Goal: Task Accomplishment & Management: Use online tool/utility

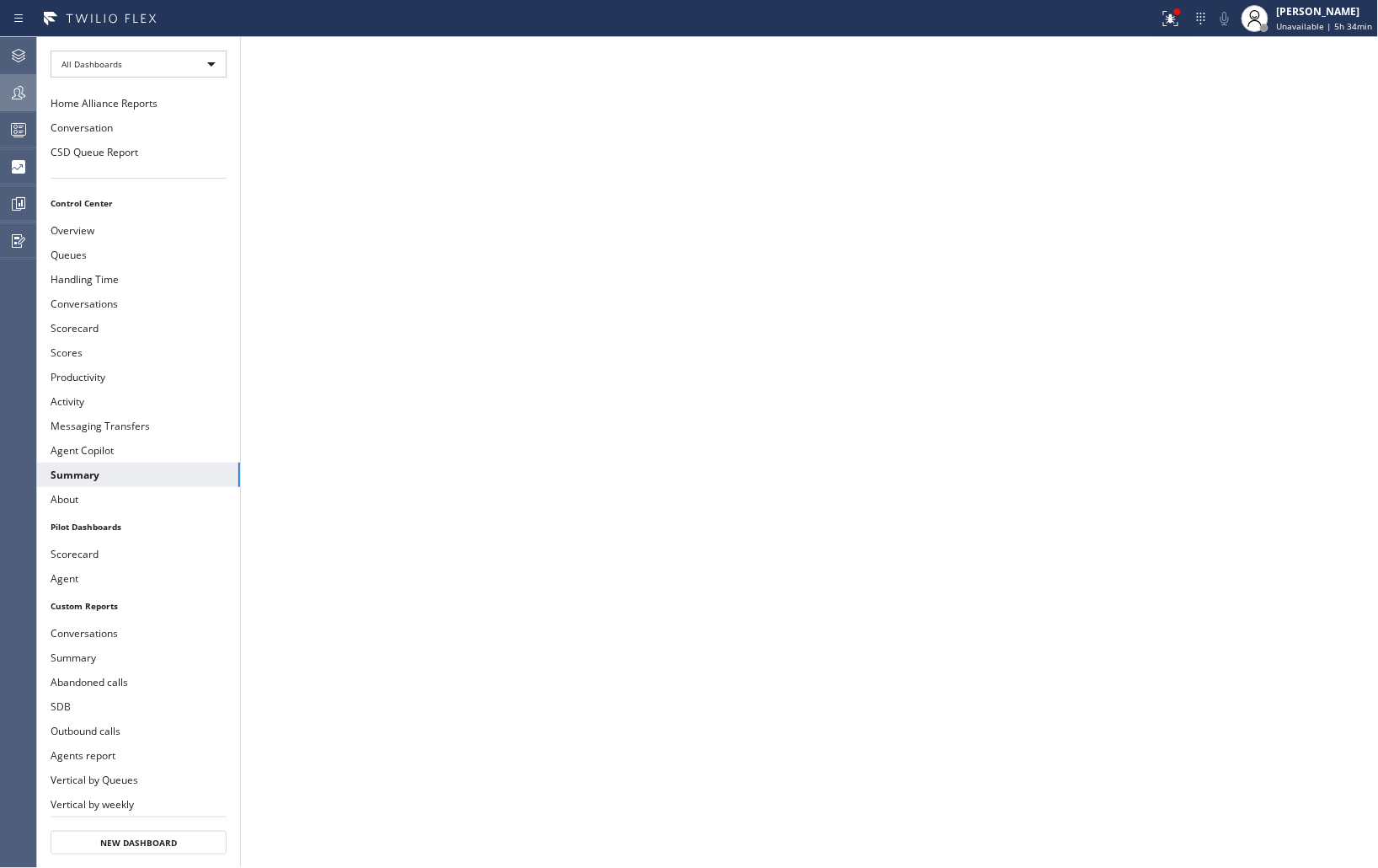
click at [11, 84] on icon at bounding box center [19, 93] width 20 height 20
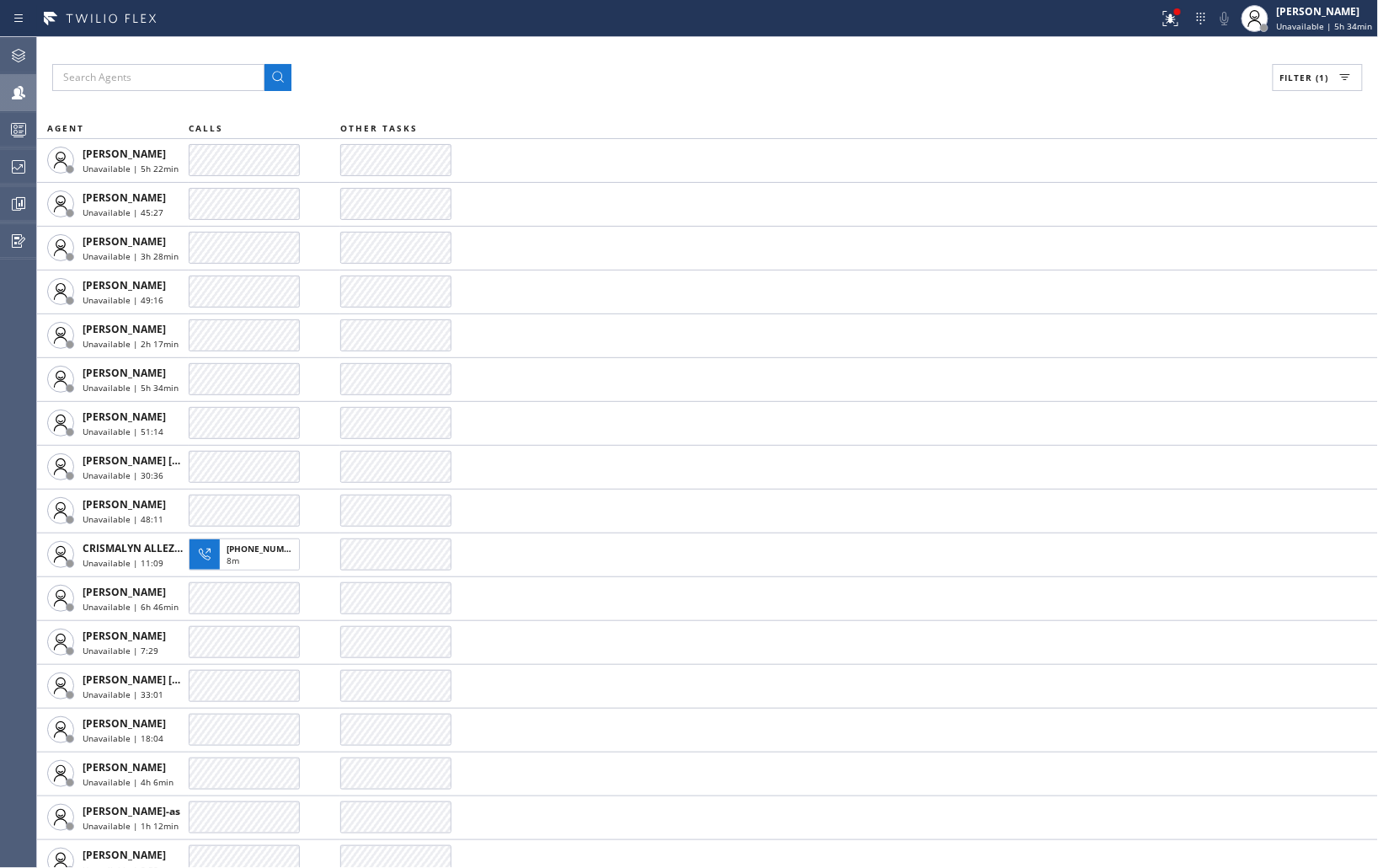
click at [1332, 74] on button "Filter (1)" at bounding box center [1318, 78] width 91 height 27
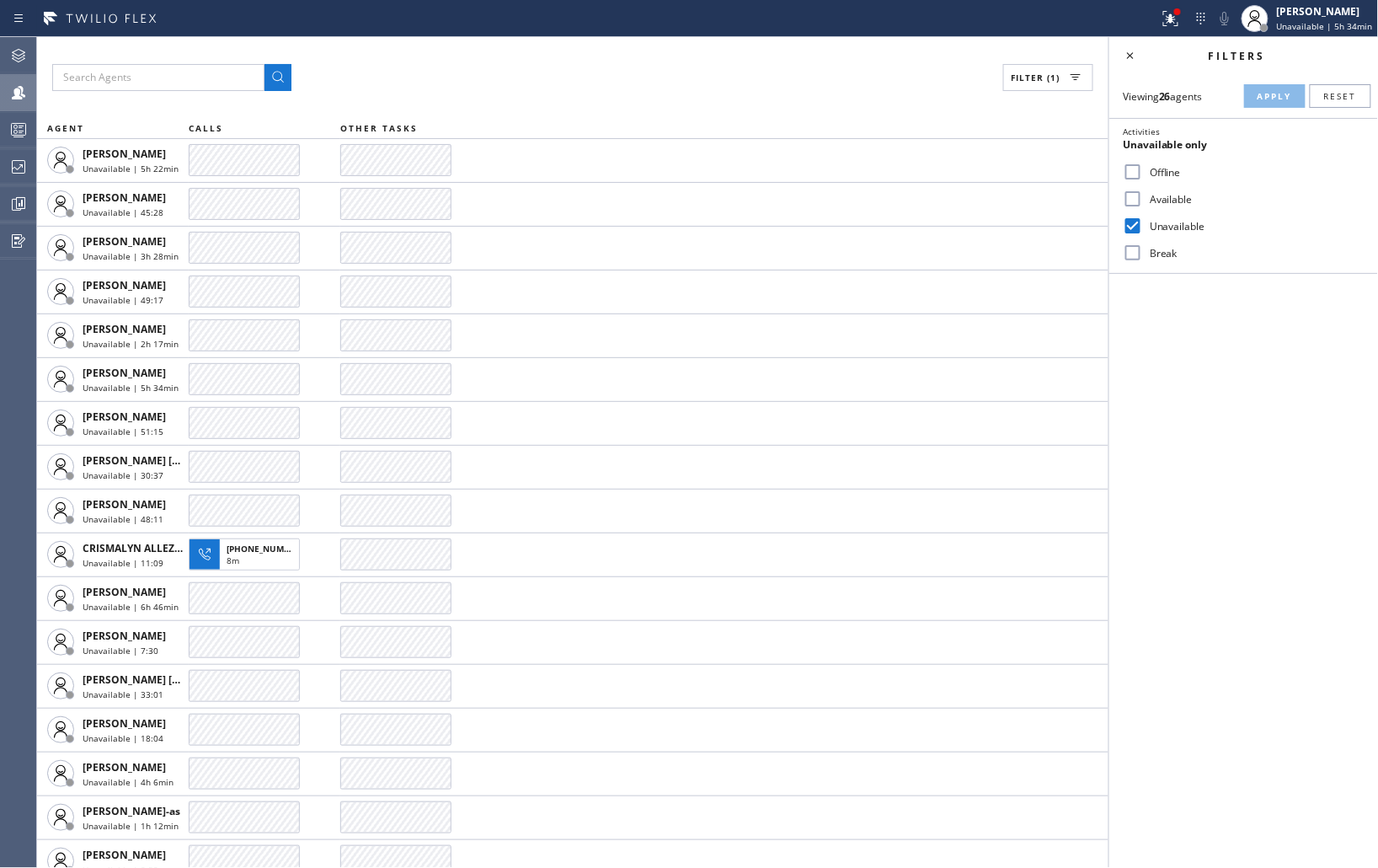
click at [1129, 249] on input "Break" at bounding box center [1132, 252] width 20 height 20
checkbox input "true"
click at [1135, 232] on input "Unavailable" at bounding box center [1132, 225] width 20 height 20
checkbox input "false"
click at [1243, 91] on div "Viewing 26 agents Apply Reset" at bounding box center [1244, 95] width 269 height 23
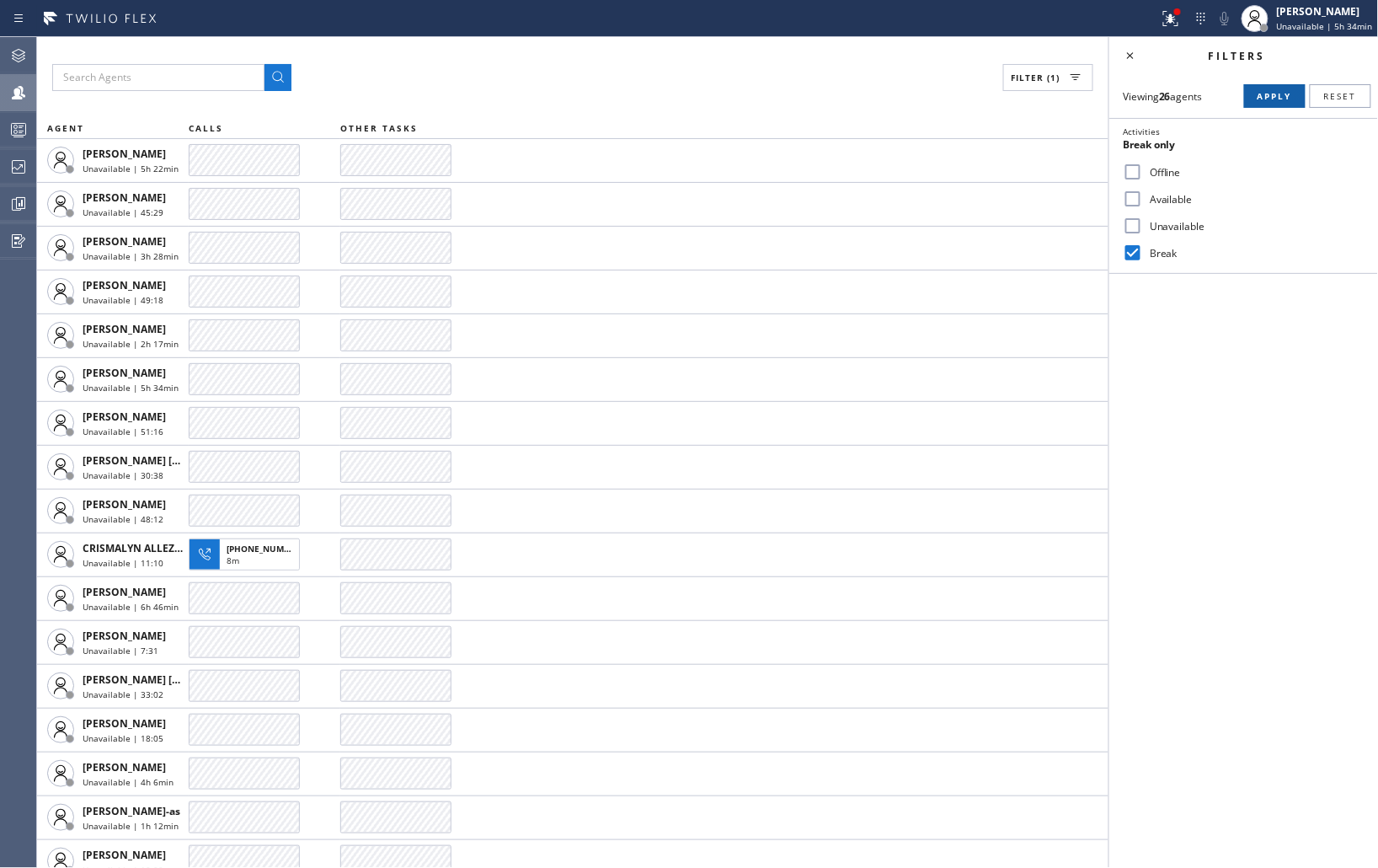
click at [1253, 91] on button "Apply" at bounding box center [1275, 95] width 61 height 23
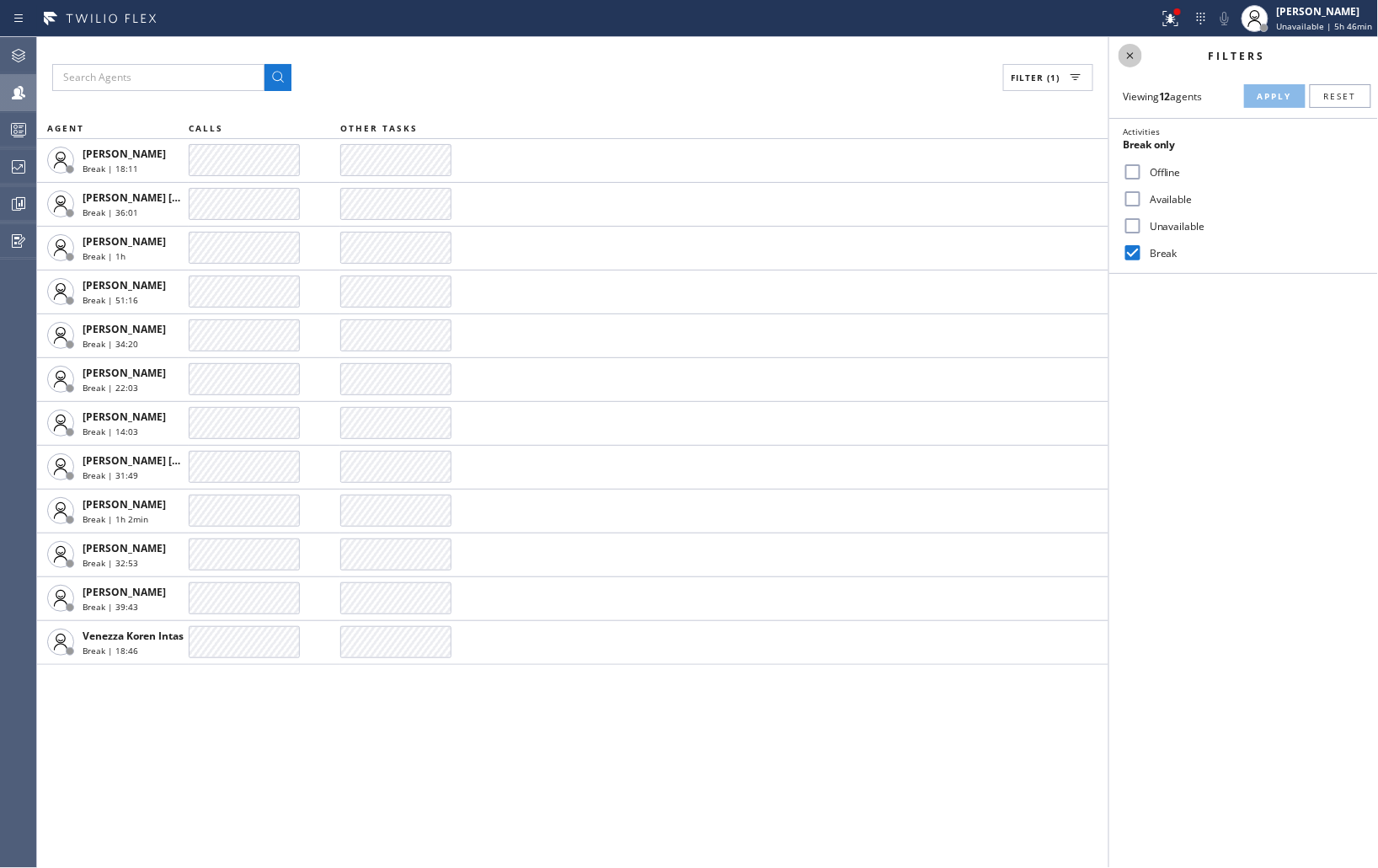
click at [1132, 59] on icon at bounding box center [1130, 56] width 20 height 20
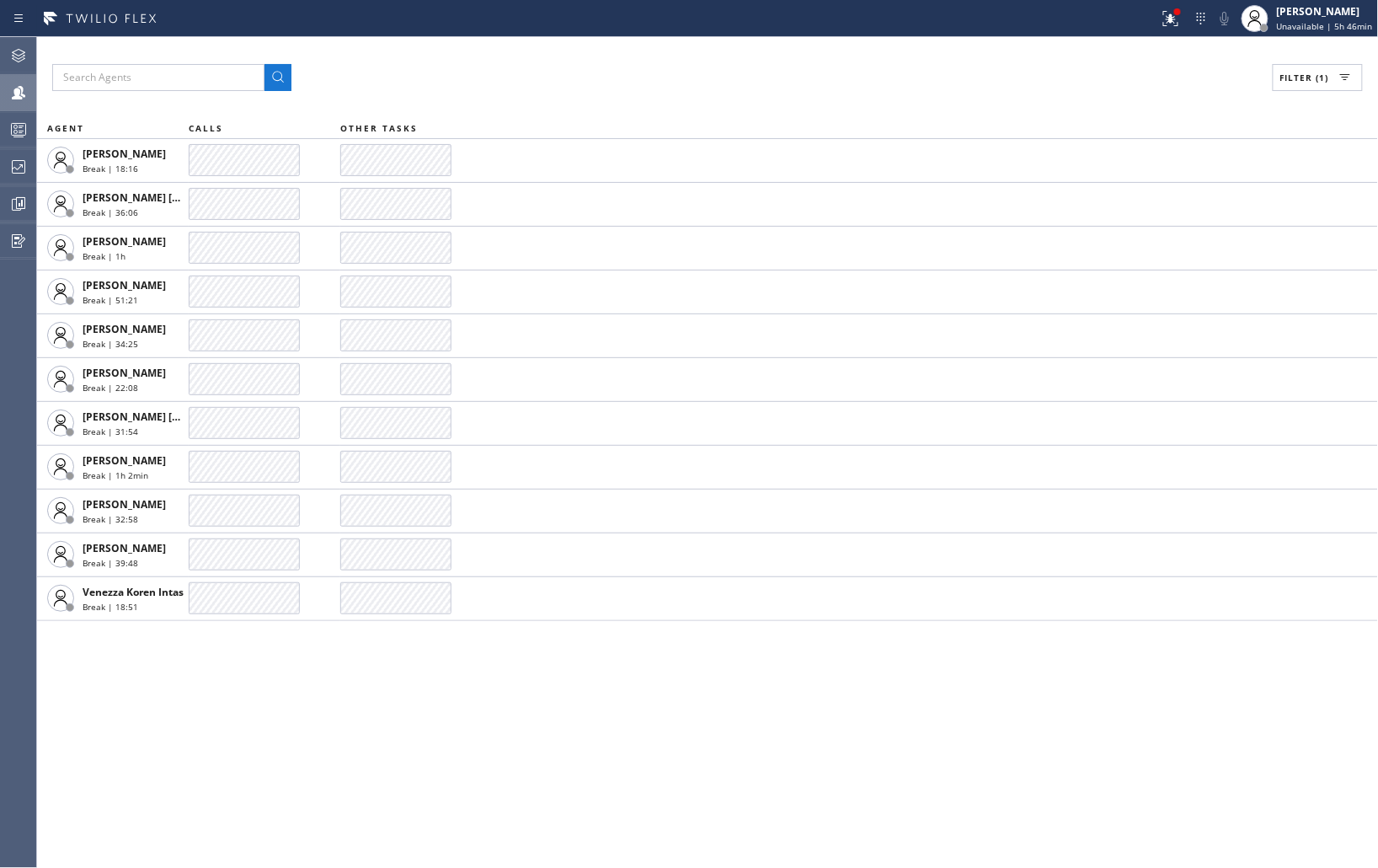
click at [913, 89] on div "Filter (1)" at bounding box center [708, 78] width 1311 height 27
drag, startPoint x: 1052, startPoint y: 61, endPoint x: 1037, endPoint y: 94, distance: 36.2
click at [1052, 61] on div "Filter (1) AGENT CALLS OTHER TASKS [PERSON_NAME] Break | 18:22 [PERSON_NAME] [P…" at bounding box center [708, 452] width 1341 height 830
click at [795, 78] on div "Filter (1)" at bounding box center [708, 78] width 1311 height 27
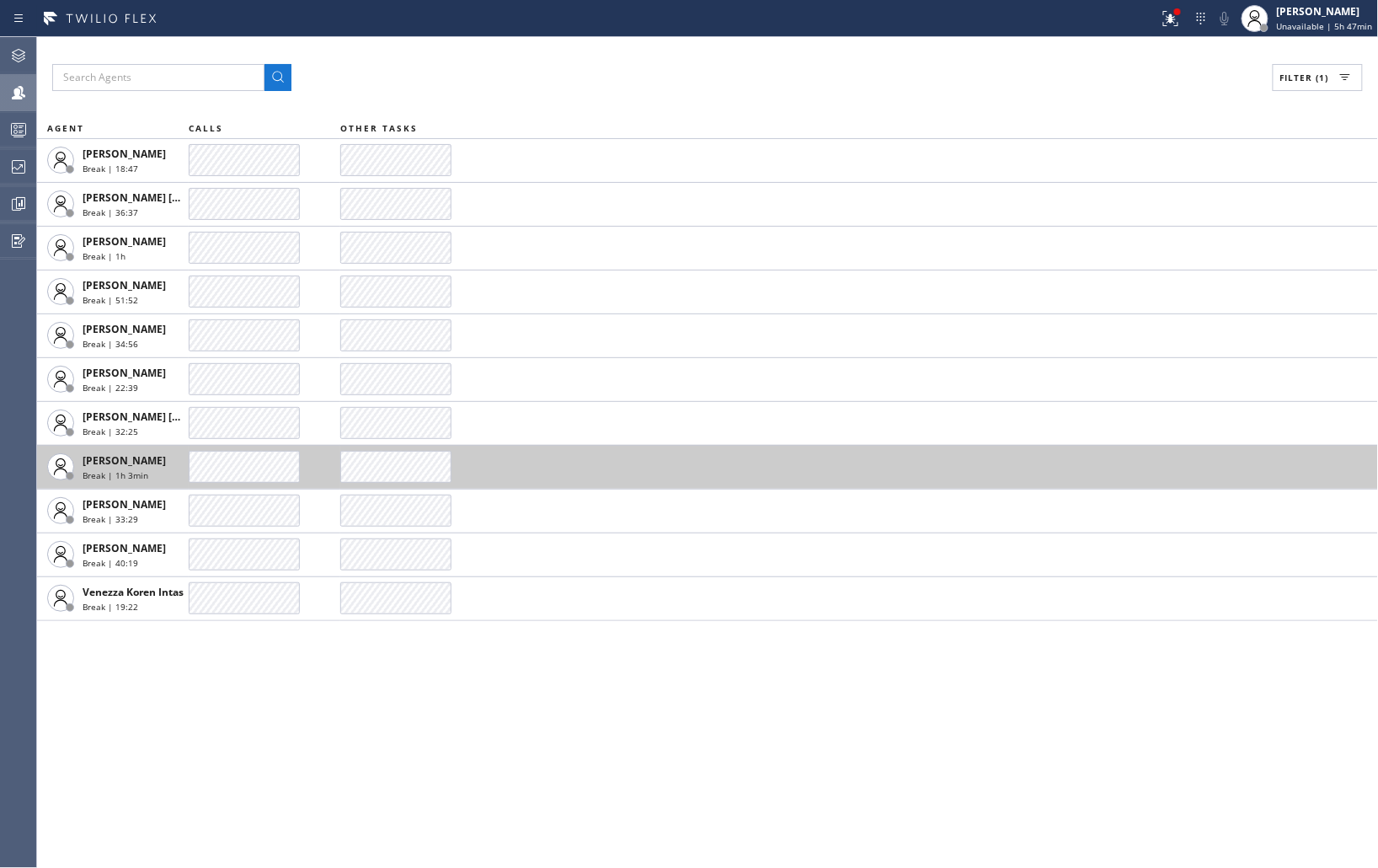
click at [110, 474] on span "Break | 1h 3min" at bounding box center [115, 475] width 65 height 12
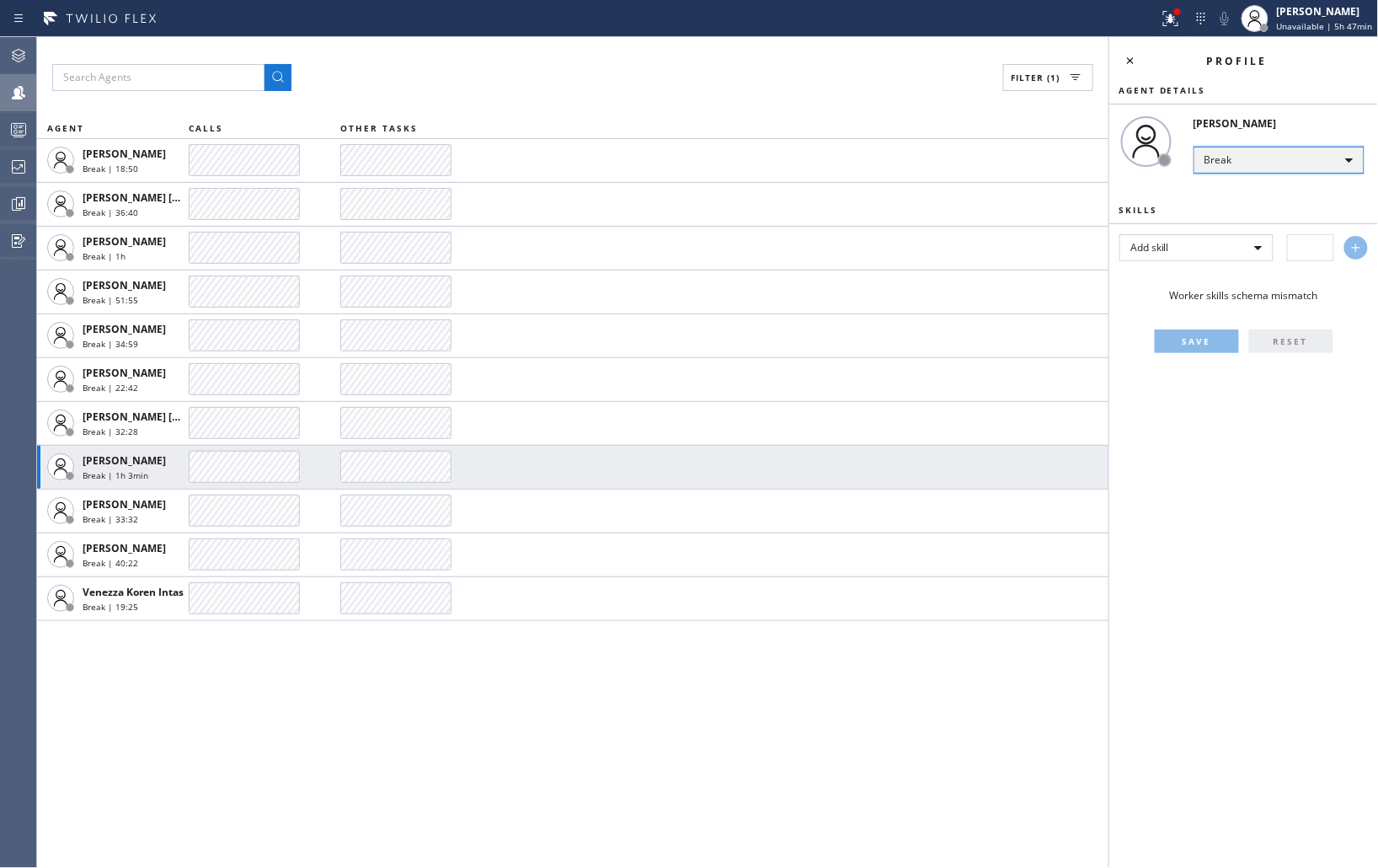
click at [1328, 154] on div "Break" at bounding box center [1280, 160] width 172 height 27
click at [1208, 224] on li "Unavailable" at bounding box center [1280, 224] width 168 height 20
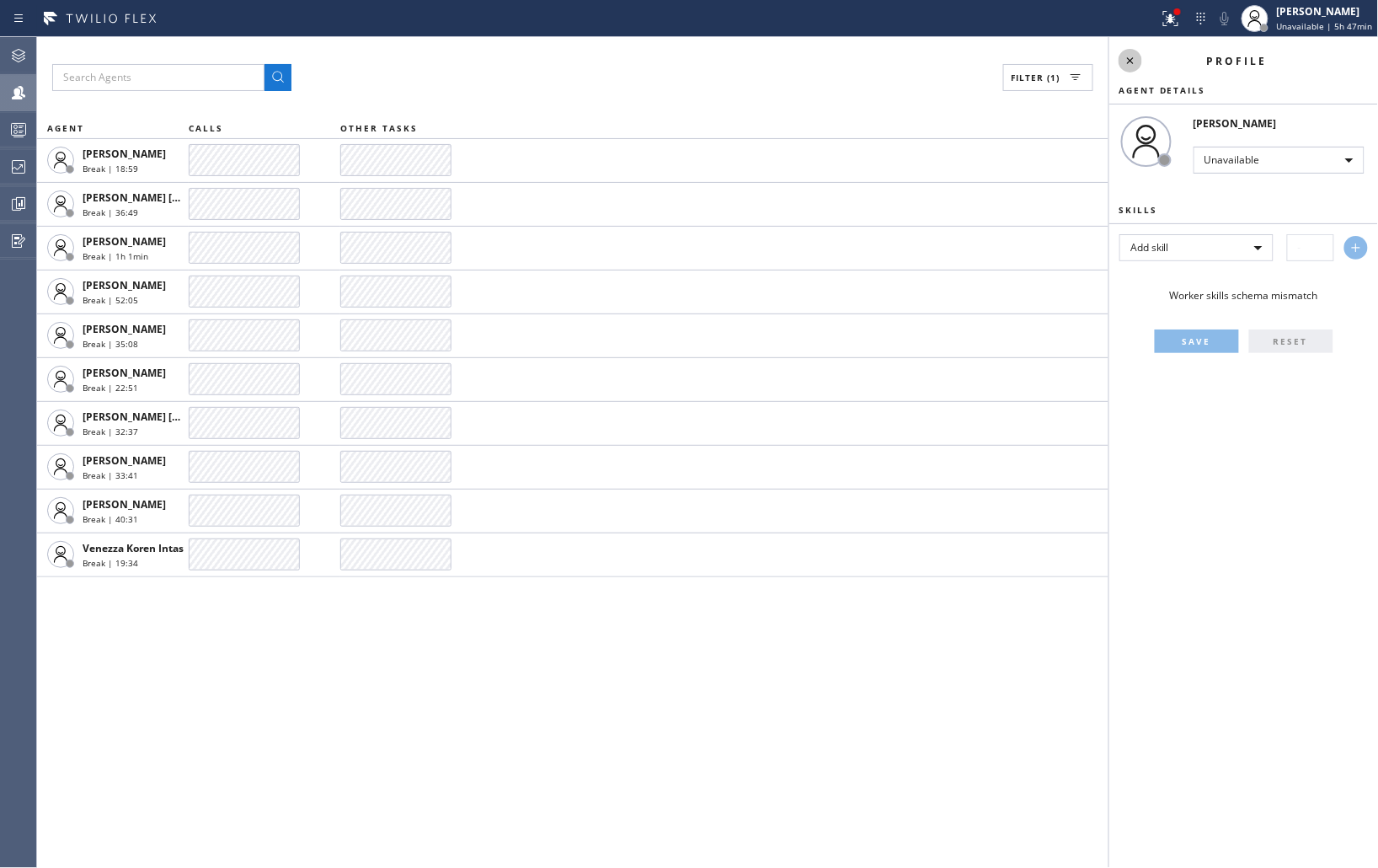
click at [1140, 63] on icon at bounding box center [1130, 60] width 20 height 20
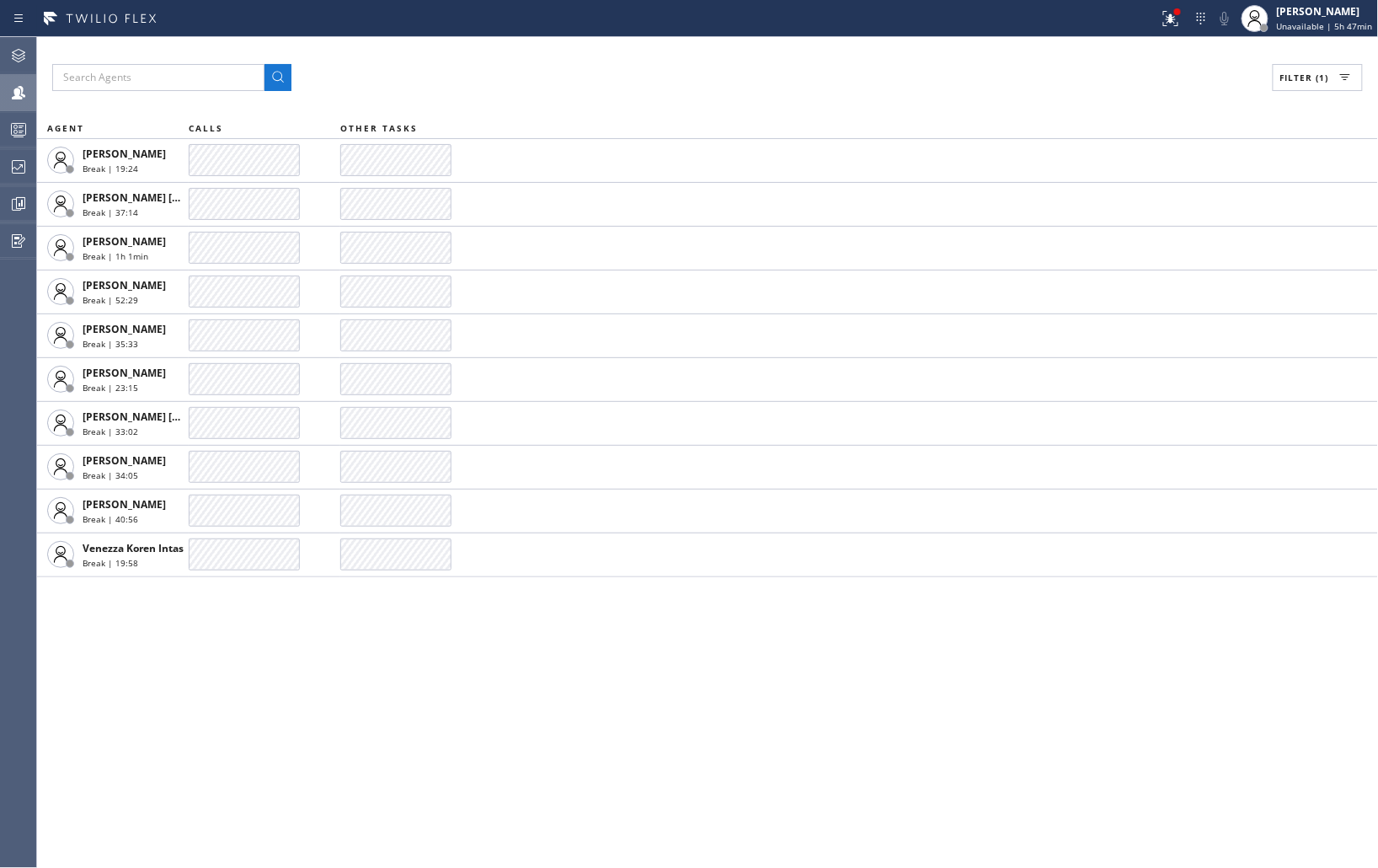
click at [925, 104] on div "Filter (1) AGENT CALLS OTHER TASKS [PERSON_NAME] Break | 19:24 [PERSON_NAME] [P…" at bounding box center [708, 452] width 1341 height 830
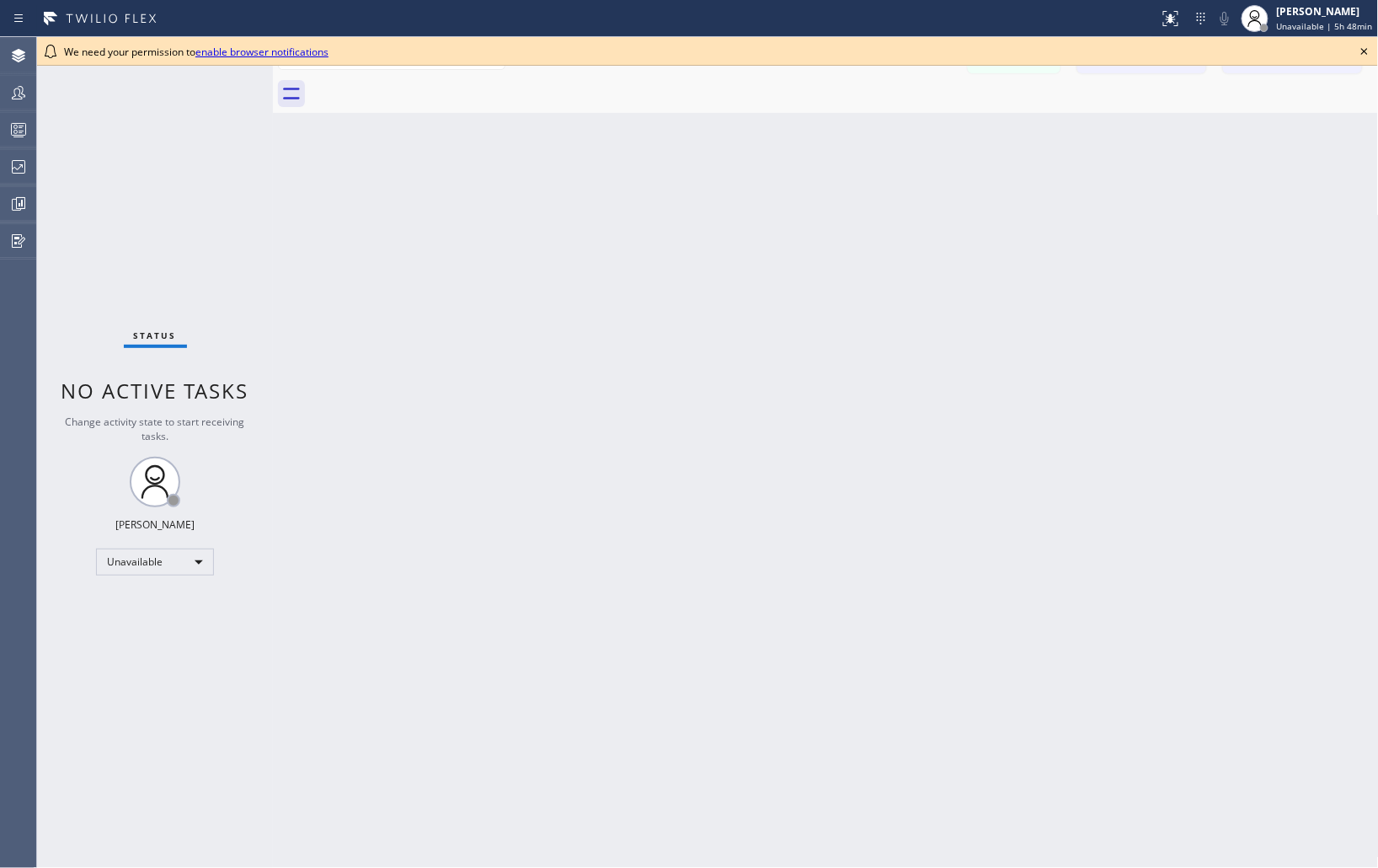
click at [1369, 53] on icon at bounding box center [1364, 51] width 20 height 20
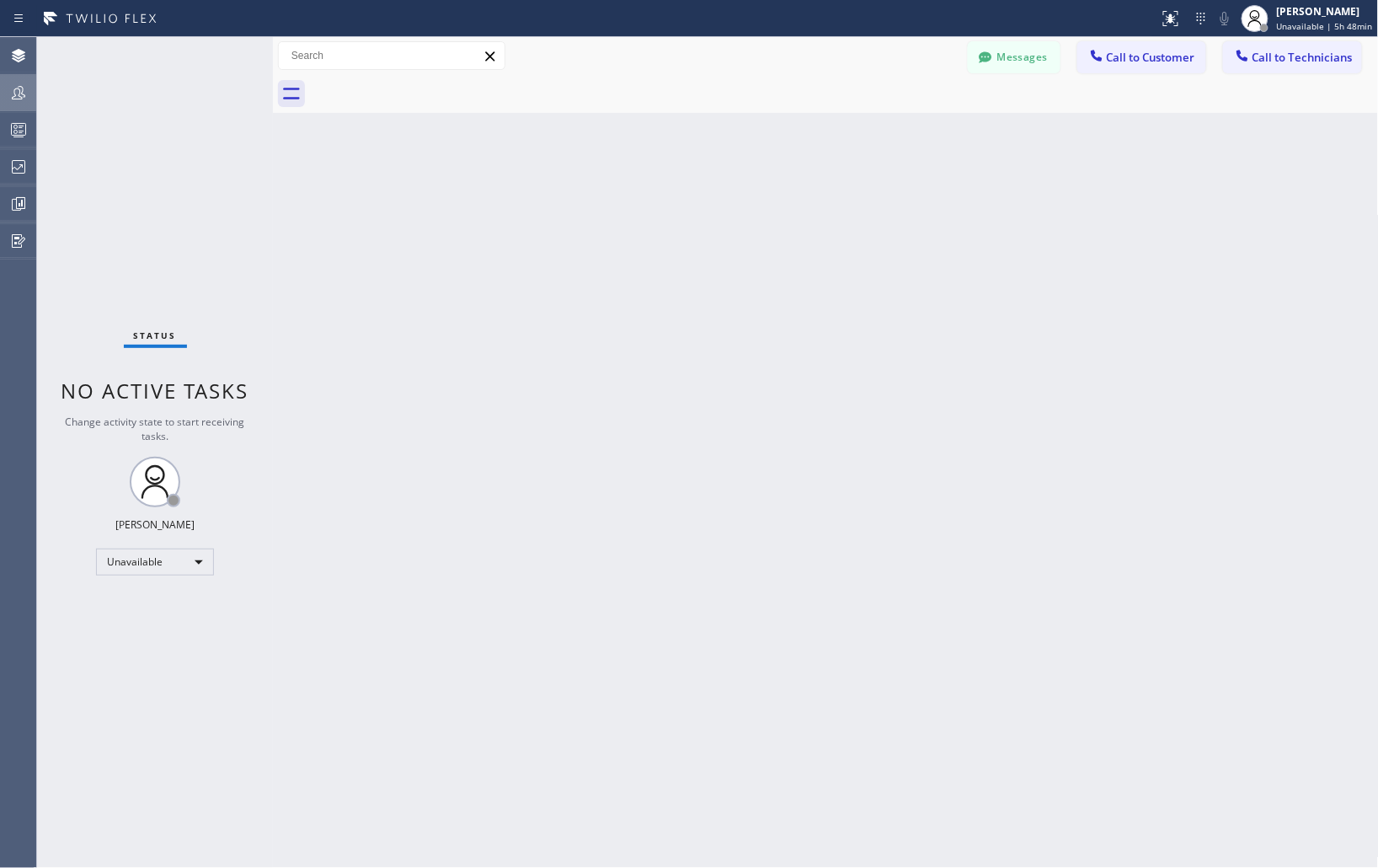
click at [15, 81] on div at bounding box center [19, 93] width 37 height 34
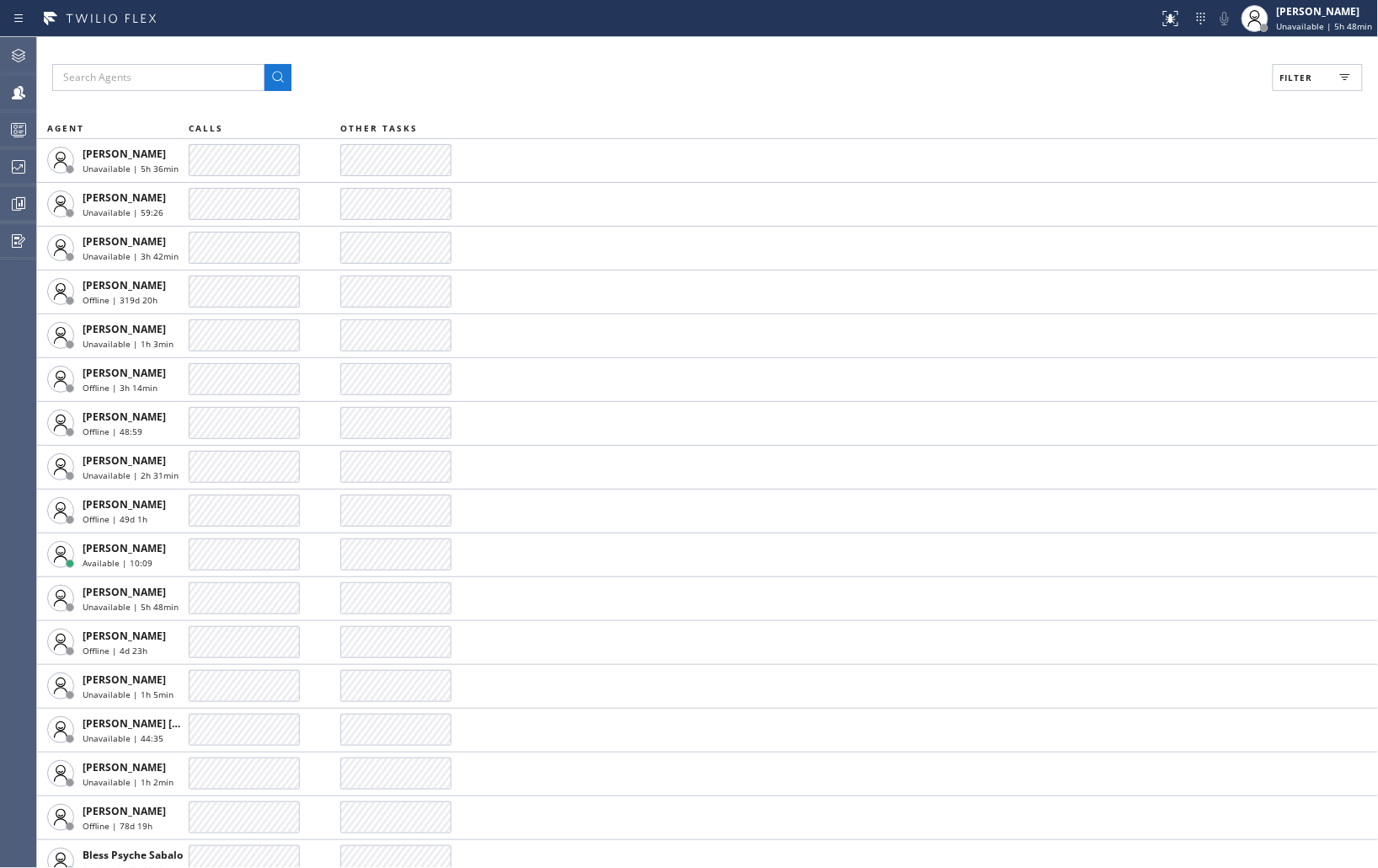
click at [1293, 83] on span "Filter" at bounding box center [1297, 77] width 33 height 12
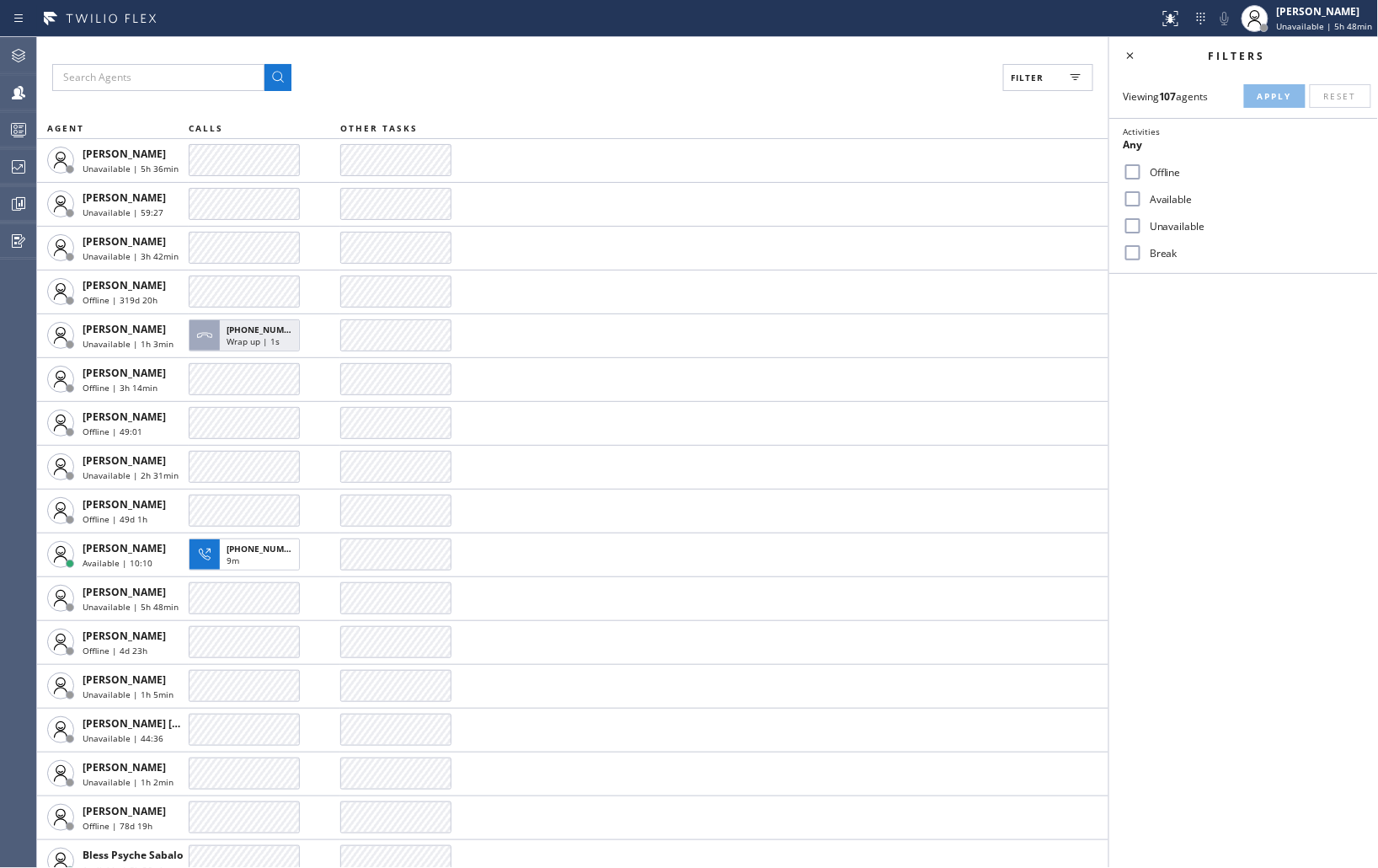
click at [1131, 252] on input "Break" at bounding box center [1132, 252] width 20 height 20
checkbox input "true"
click at [1259, 97] on span "Apply" at bounding box center [1275, 96] width 34 height 12
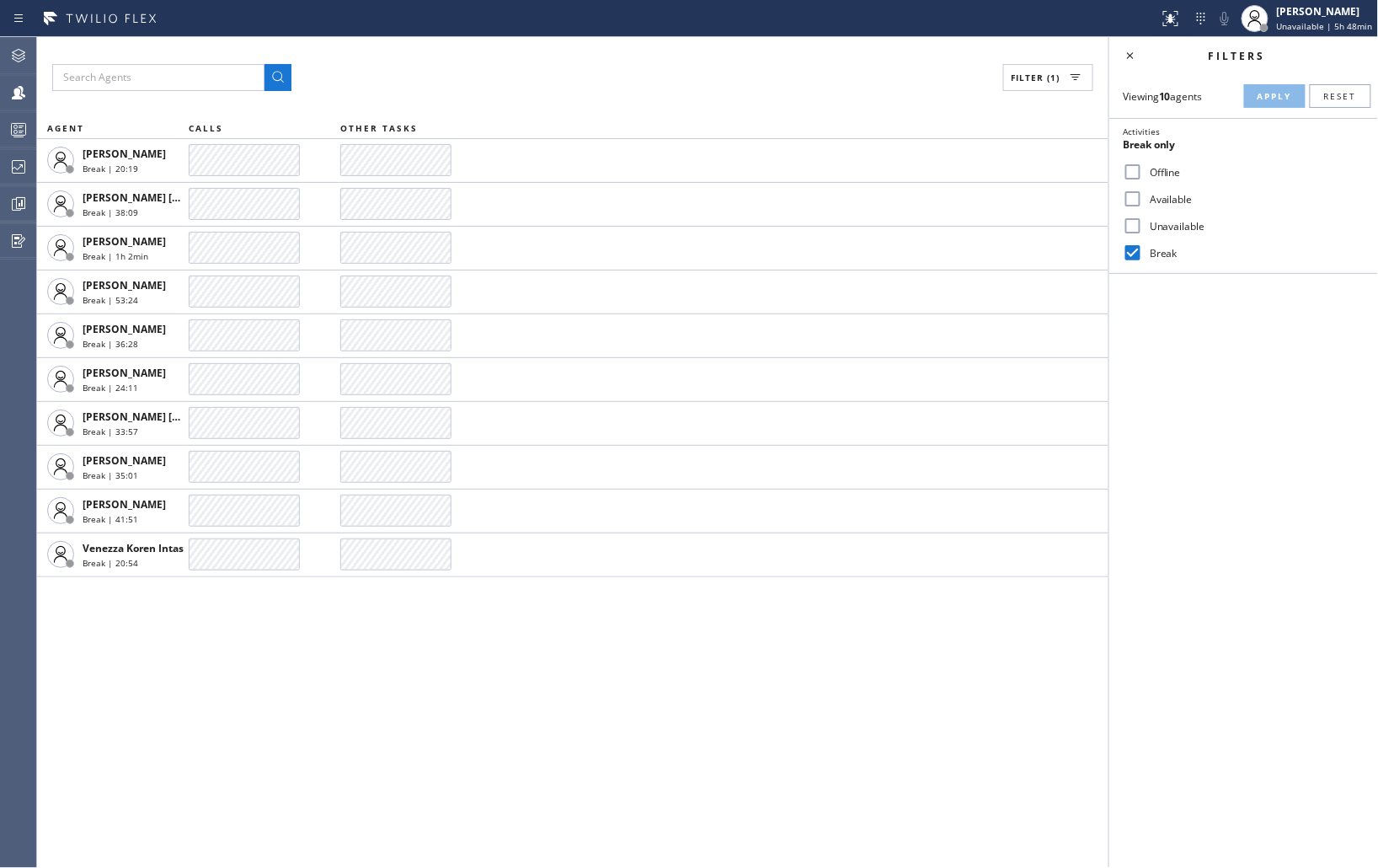
click at [339, 705] on div "Filter (1) AGENT CALLS OTHER TASKS Christy Boligao Break | 20:19 Edel John Suso…" at bounding box center [573, 452] width 1072 height 830
drag, startPoint x: 1322, startPoint y: 390, endPoint x: 1308, endPoint y: 390, distance: 14.0
click at [1322, 390] on div "Filters Viewing 10 agents Apply Reset Activities Break only Offline Available U…" at bounding box center [1244, 452] width 269 height 830
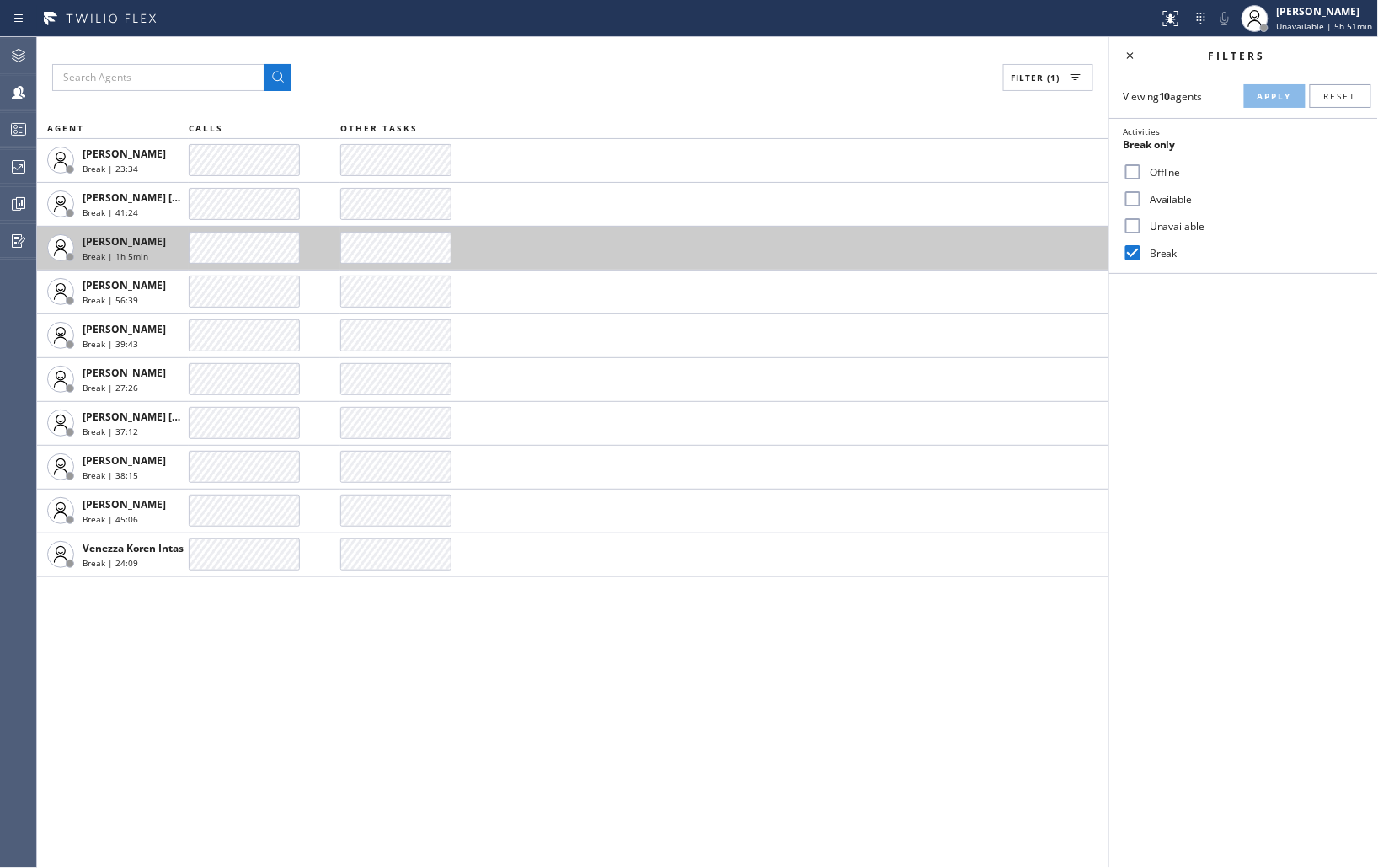
click at [541, 237] on td at bounding box center [724, 247] width 768 height 44
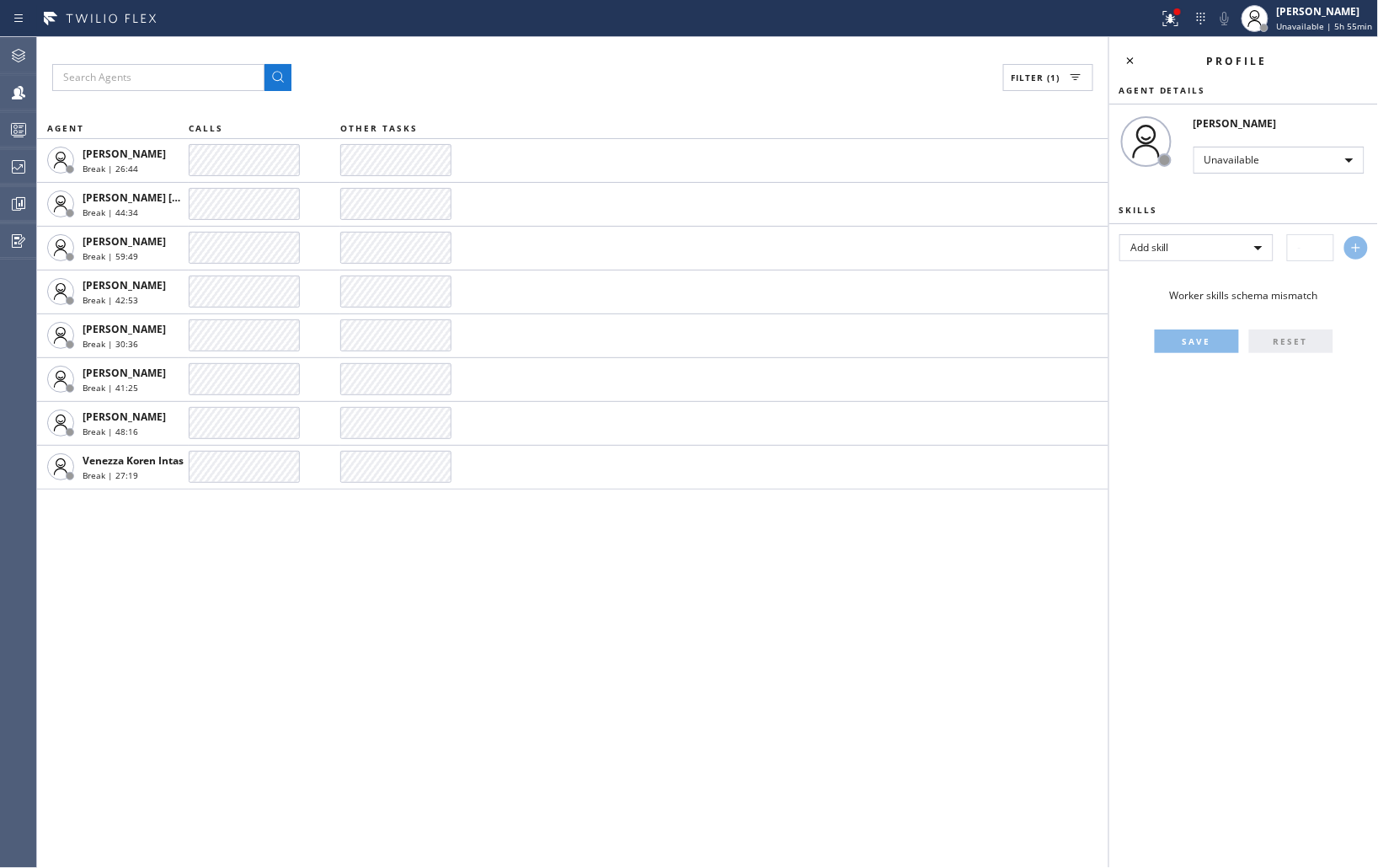
click at [214, 592] on div "Filter (1) AGENT CALLS OTHER TASKS Christy Boligao Break | 26:44 Edel John Suso…" at bounding box center [573, 452] width 1072 height 830
click at [1143, 65] on div "Profile" at bounding box center [1255, 60] width 227 height 15
click at [1131, 57] on icon at bounding box center [1130, 60] width 20 height 20
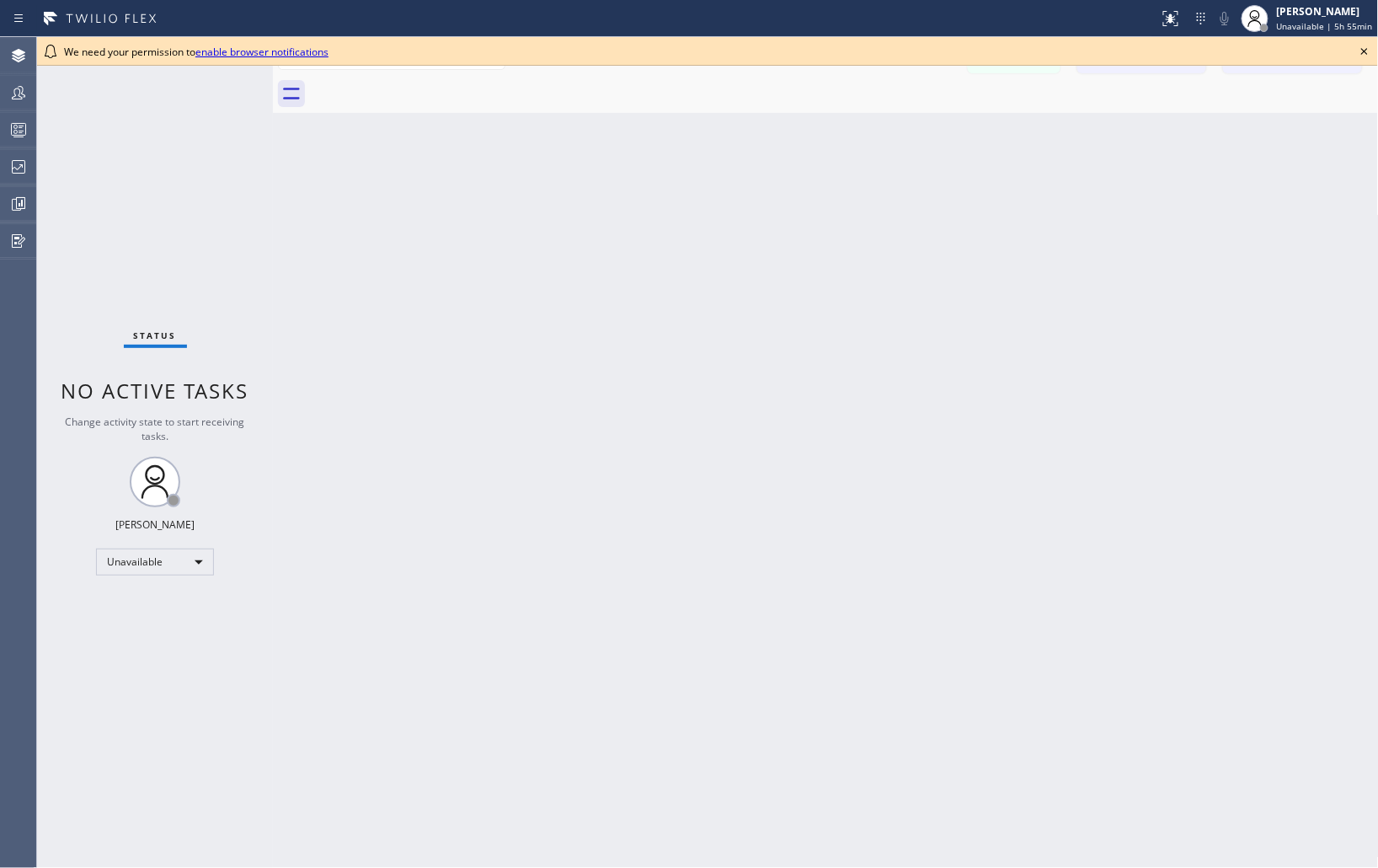
click at [1359, 51] on icon at bounding box center [1364, 51] width 20 height 20
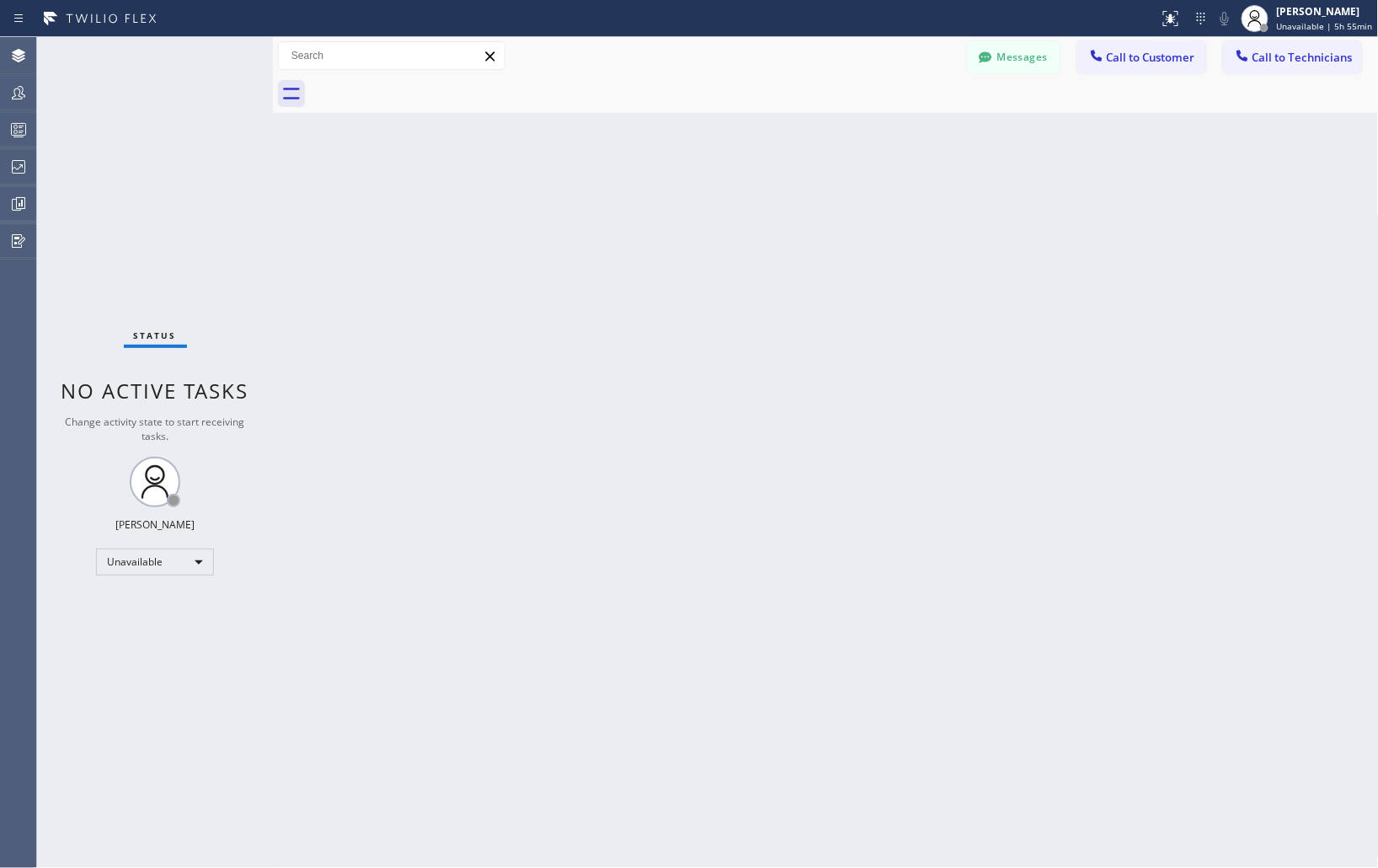
click at [1030, 267] on div "Back to Dashboard Change Sender ID Customers Technicians Select a contact Outbo…" at bounding box center [825, 452] width 1106 height 830
click at [1267, 287] on div "Back to Dashboard Change Sender ID Customers Technicians Select a contact Outbo…" at bounding box center [825, 452] width 1106 height 830
click at [11, 163] on icon at bounding box center [19, 167] width 20 height 20
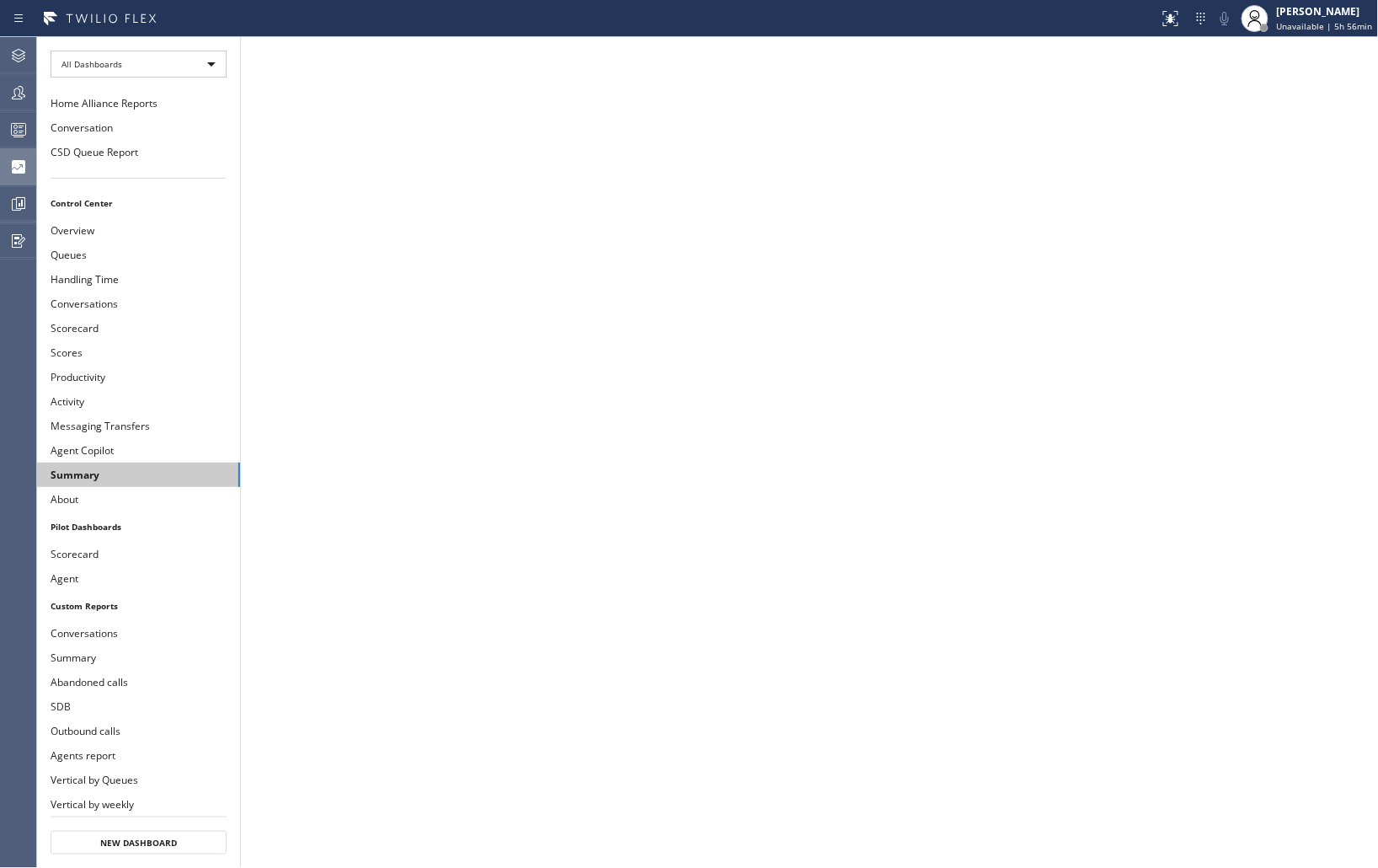
click at [101, 470] on button "Summary" at bounding box center [138, 474] width 203 height 24
